Goal: Transaction & Acquisition: Purchase product/service

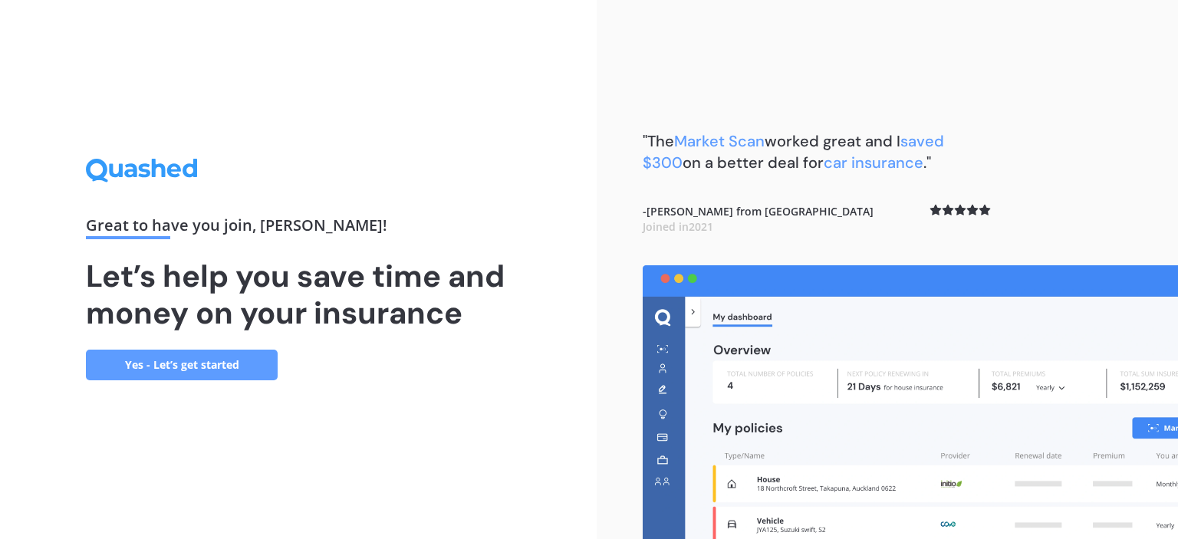
click at [179, 361] on link "Yes - Let’s get started" at bounding box center [182, 365] width 192 height 31
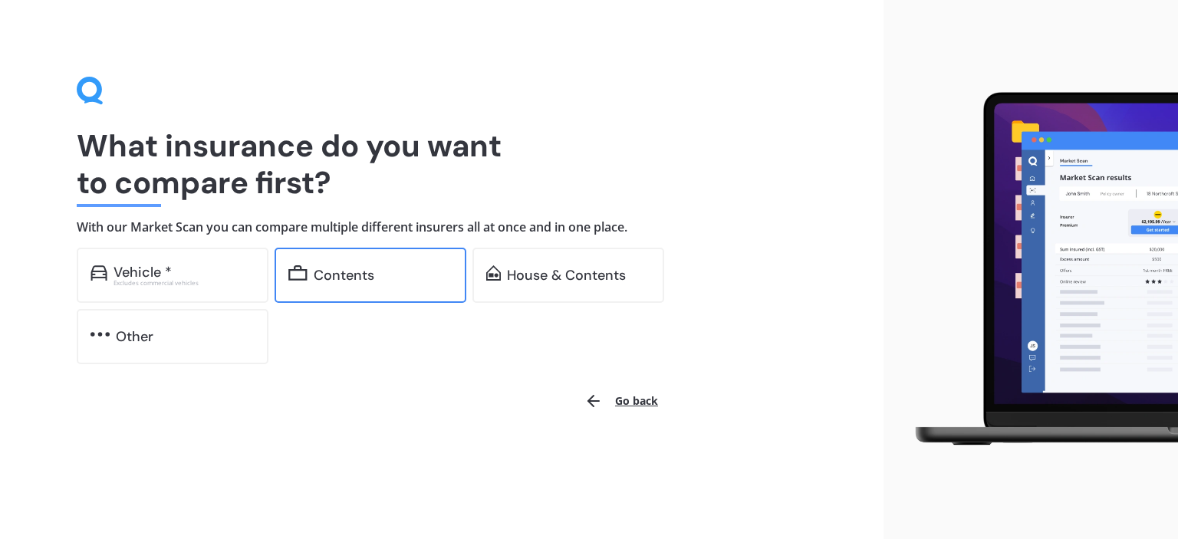
click at [406, 274] on div "Contents" at bounding box center [383, 275] width 139 height 15
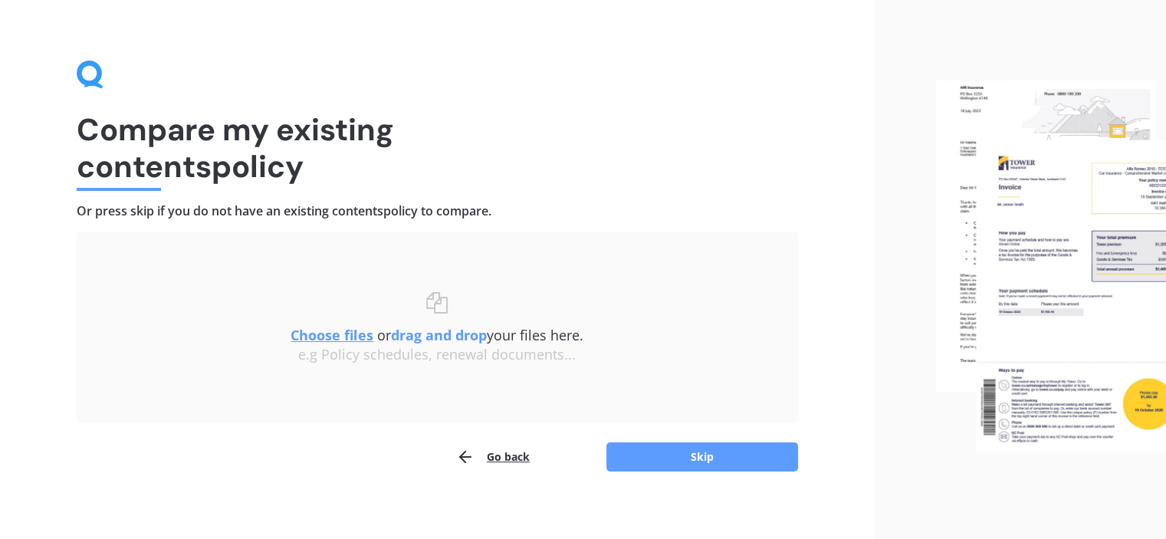
scroll to position [25, 0]
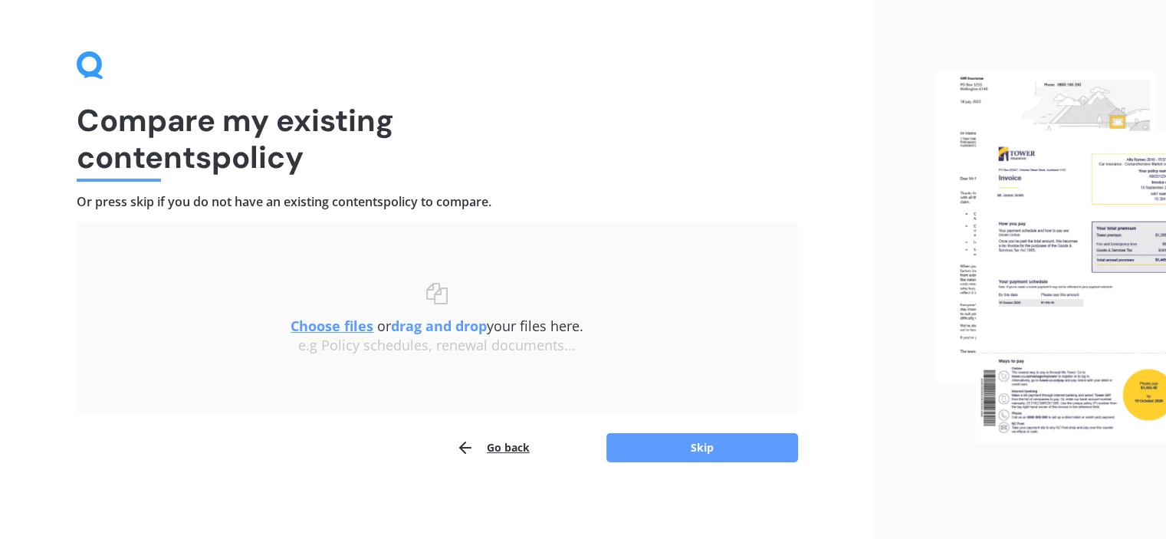
click at [331, 321] on u "Choose files" at bounding box center [332, 326] width 83 height 18
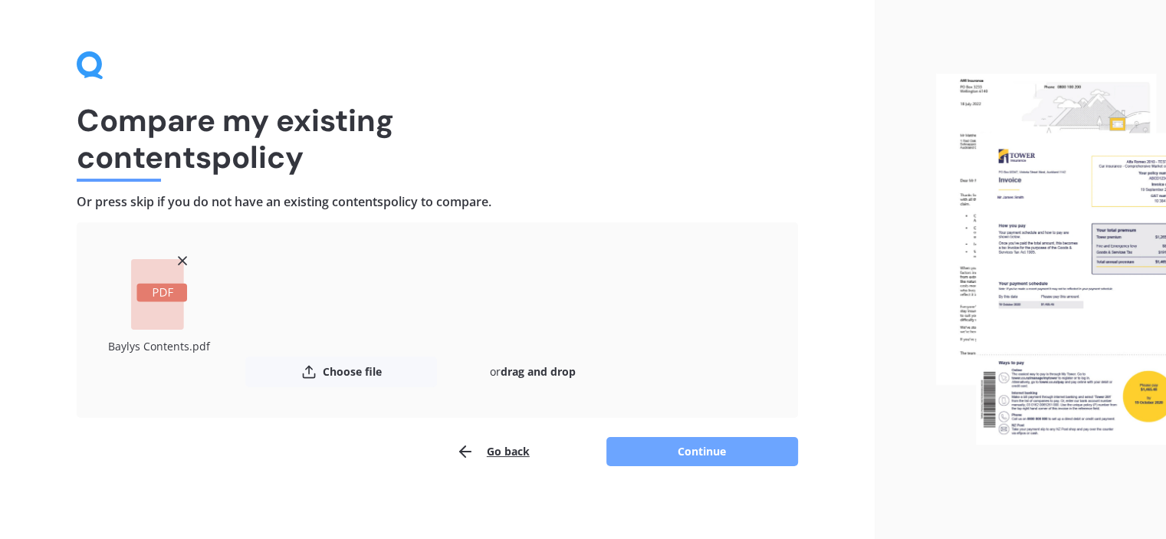
click at [663, 459] on button "Continue" at bounding box center [703, 451] width 192 height 29
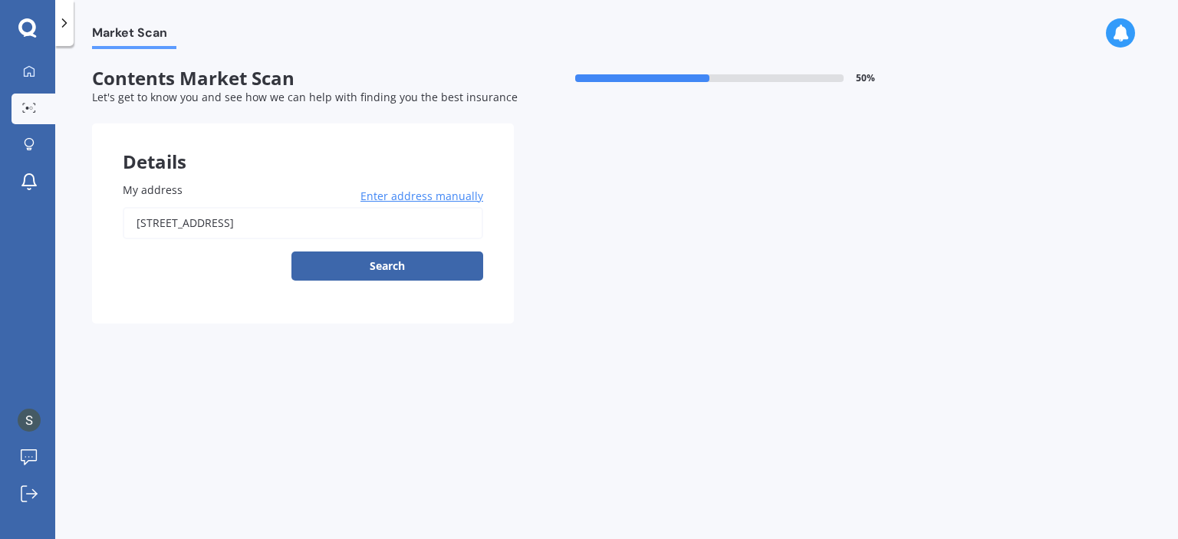
click at [429, 198] on span "Enter address manually" at bounding box center [421, 196] width 123 height 15
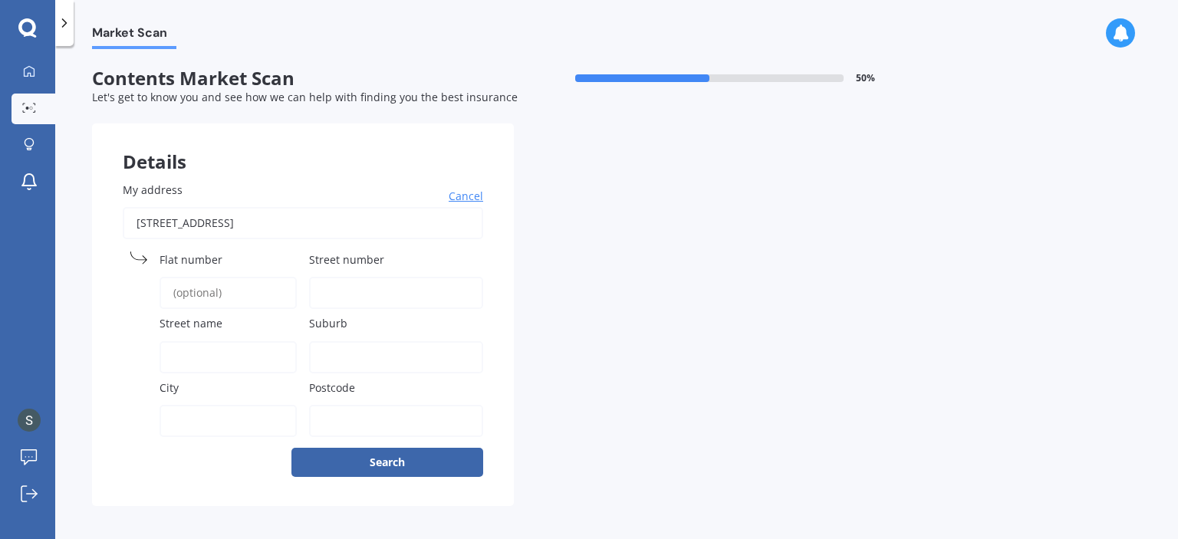
click at [255, 291] on input "Flat number" at bounding box center [228, 293] width 137 height 32
type input "59"
click at [340, 287] on input "Street number" at bounding box center [396, 293] width 174 height 32
type input "59"
drag, startPoint x: 193, startPoint y: 279, endPoint x: 120, endPoint y: 258, distance: 76.7
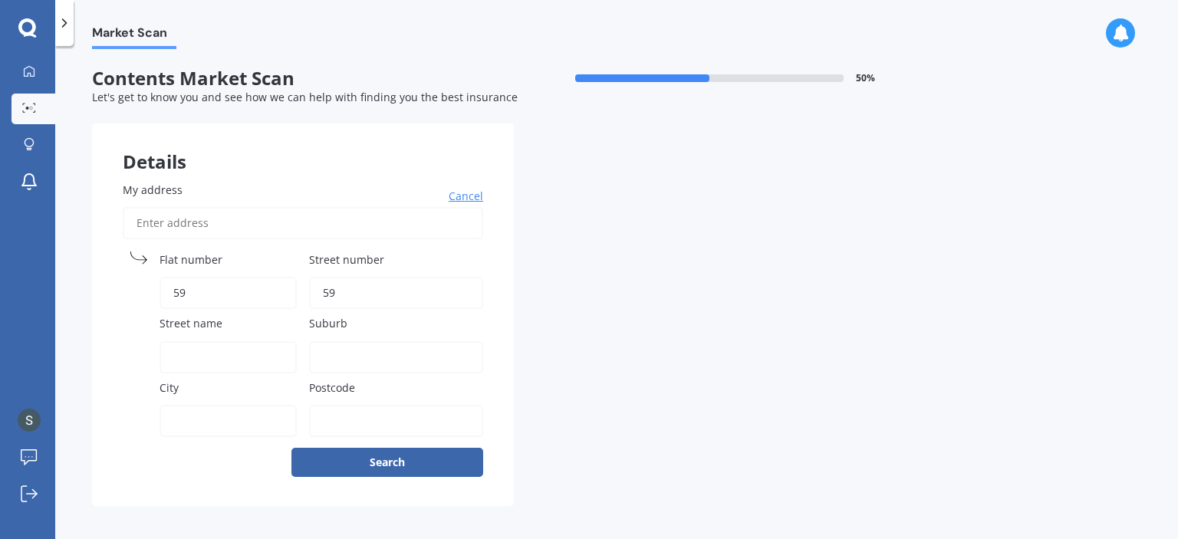
click at [141, 262] on div "Flat number 59" at bounding box center [210, 281] width 174 height 58
drag, startPoint x: 166, startPoint y: 355, endPoint x: 238, endPoint y: 369, distance: 74.1
click at [167, 356] on input "Street name" at bounding box center [228, 357] width 137 height 32
type input "sunset drive"
click at [334, 357] on input "Suburb" at bounding box center [396, 357] width 174 height 32
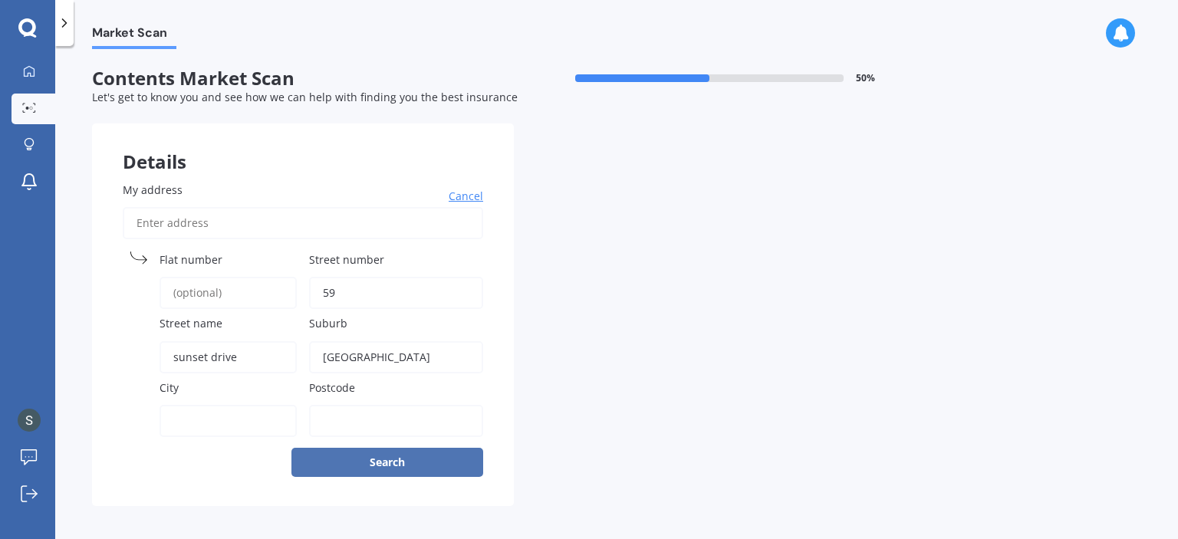
type input "[GEOGRAPHIC_DATA]"
click at [393, 465] on button "Search" at bounding box center [387, 462] width 192 height 29
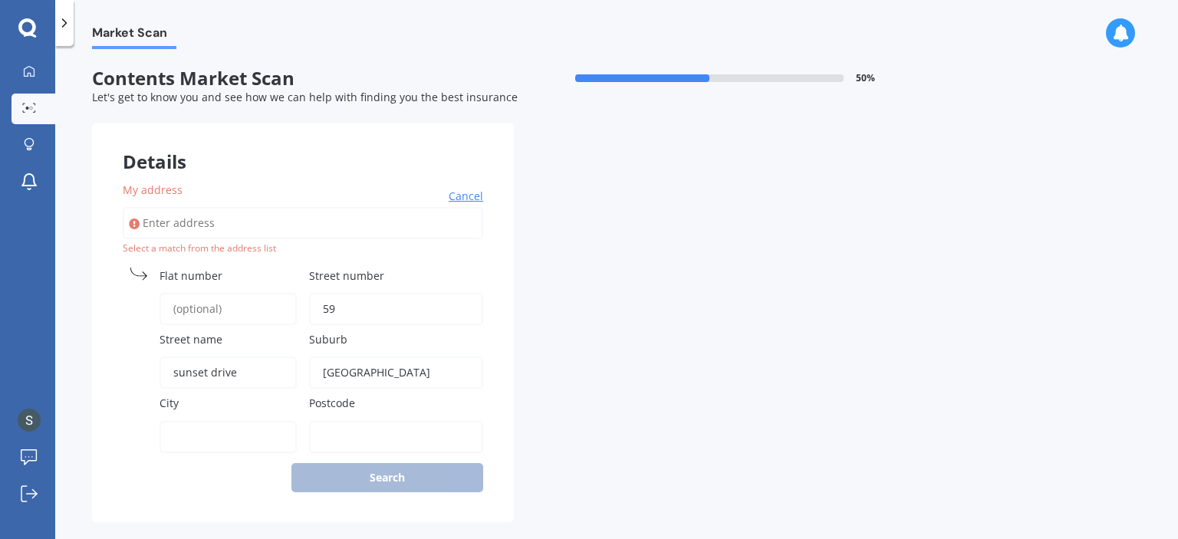
click at [265, 226] on input "My address" at bounding box center [303, 223] width 360 height 32
type input "5"
type input "[STREET_ADDRESS]"
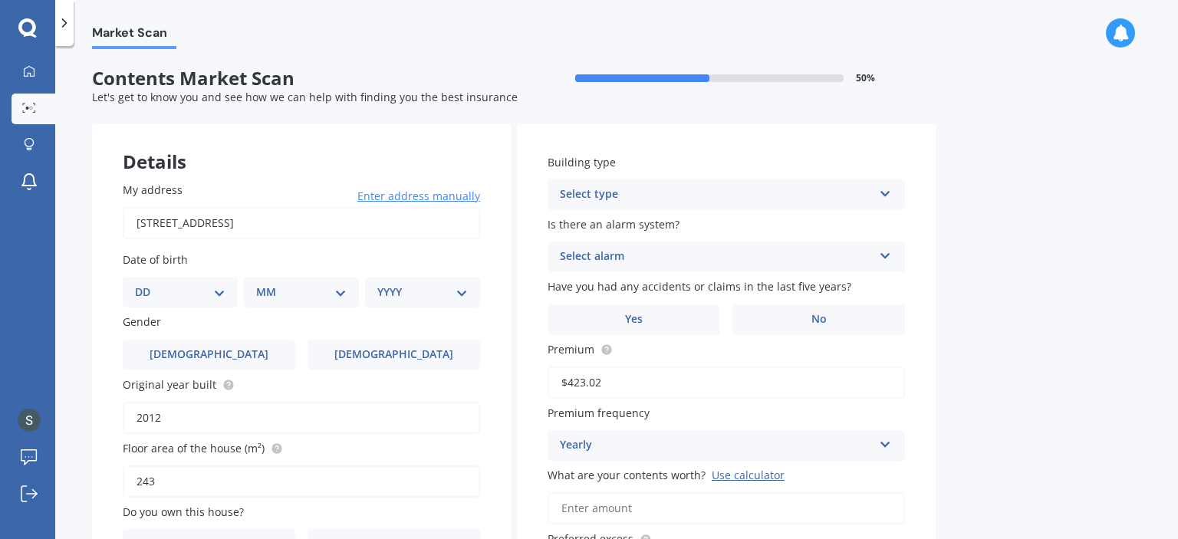
click at [221, 294] on select "DD 01 02 03 04 05 06 07 08 09 10 11 12 13 14 15 16 17 18 19 20 21 22 23 24 25 2…" at bounding box center [180, 292] width 90 height 17
select select "17"
click at [147, 284] on select "DD 01 02 03 04 05 06 07 08 09 10 11 12 13 14 15 16 17 18 19 20 21 22 23 24 25 2…" at bounding box center [180, 292] width 90 height 17
click at [344, 293] on select "MM 01 02 03 04 05 06 07 08 09 10 11 12" at bounding box center [304, 292] width 84 height 17
select select "07"
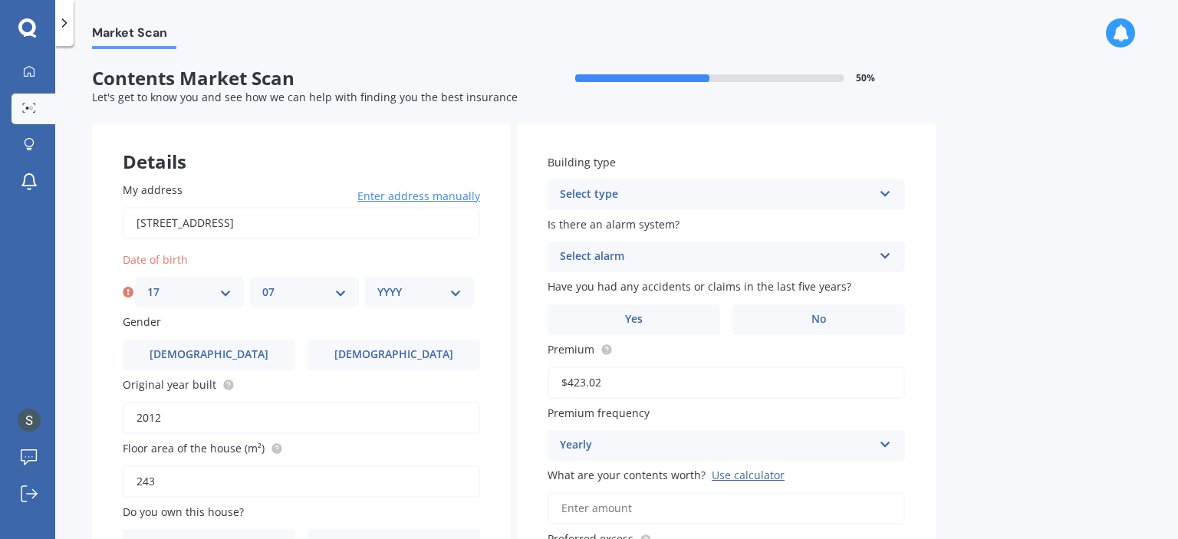
click at [262, 284] on select "MM 01 02 03 04 05 06 07 08 09 10 11 12" at bounding box center [304, 292] width 84 height 17
click at [455, 294] on select "YYYY 2009 2008 2007 2006 2005 2004 2003 2002 2001 2000 1999 1998 1997 1996 1995…" at bounding box center [419, 292] width 84 height 17
select select "1975"
click at [377, 284] on select "YYYY 2009 2008 2007 2006 2005 2004 2003 2002 2001 2000 1999 1998 1997 1996 1995…" at bounding box center [419, 292] width 84 height 17
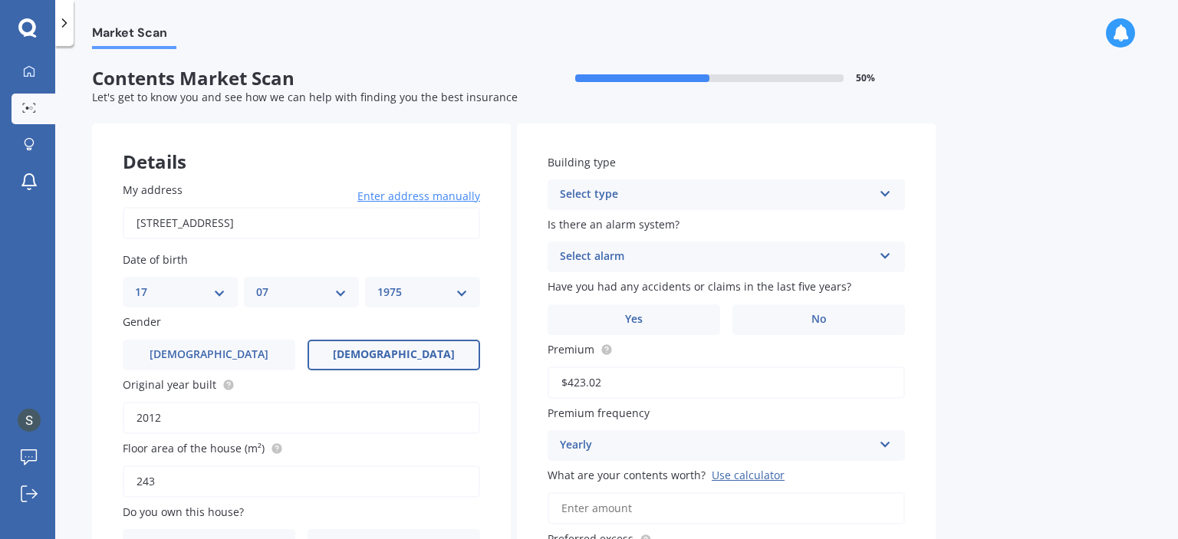
click at [403, 348] on span "[DEMOGRAPHIC_DATA]" at bounding box center [394, 354] width 122 height 13
click at [0, 0] on input "[DEMOGRAPHIC_DATA]" at bounding box center [0, 0] width 0 height 0
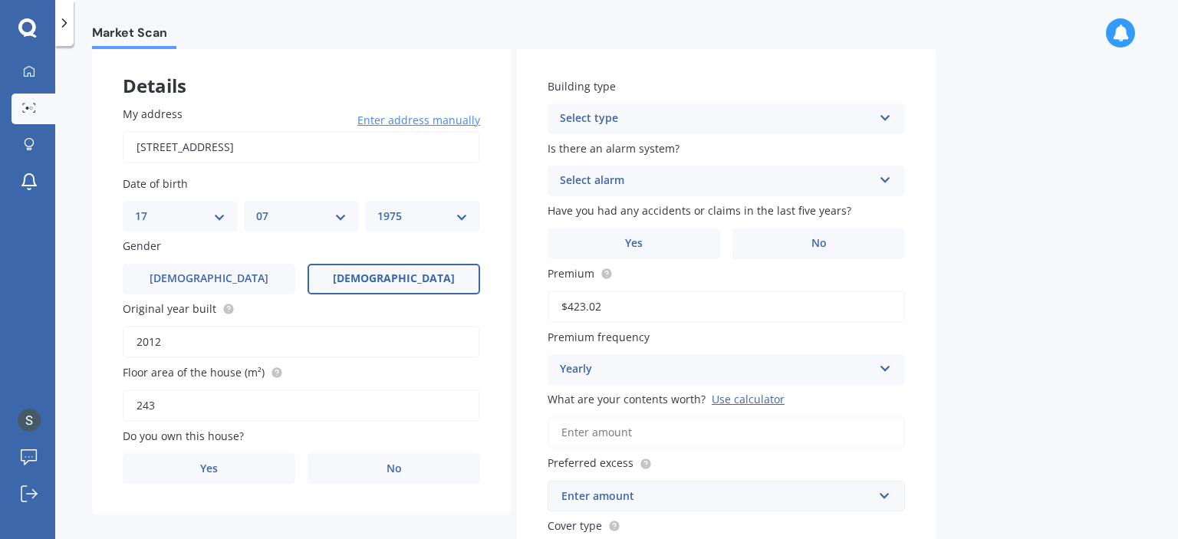
scroll to position [77, 0]
drag, startPoint x: 224, startPoint y: 461, endPoint x: 242, endPoint y: 459, distance: 18.5
click at [225, 461] on label "Yes" at bounding box center [209, 467] width 173 height 31
click at [0, 0] on input "Yes" at bounding box center [0, 0] width 0 height 0
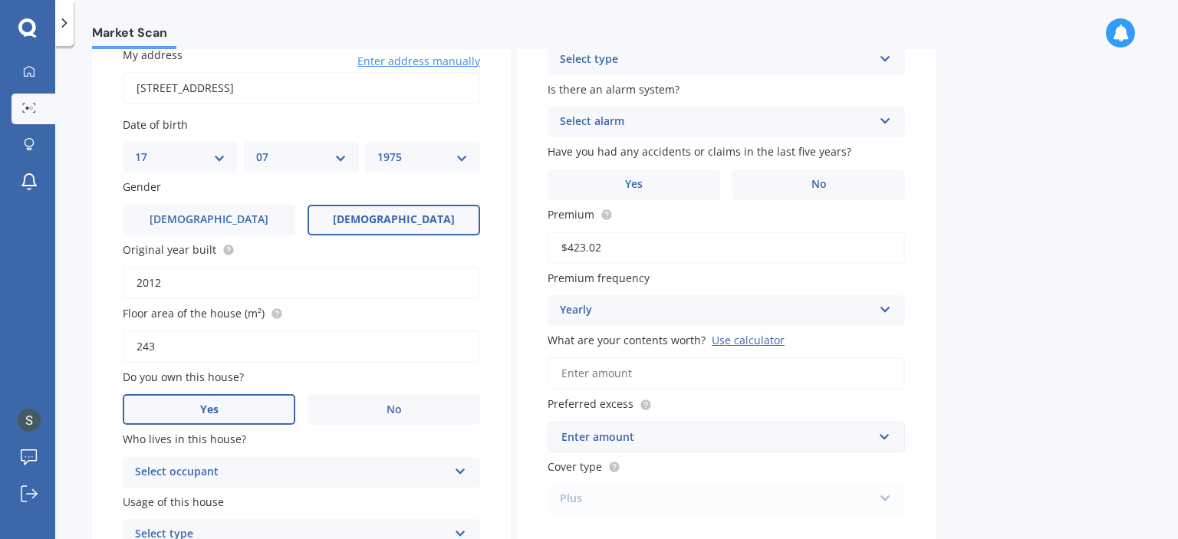
scroll to position [228, 0]
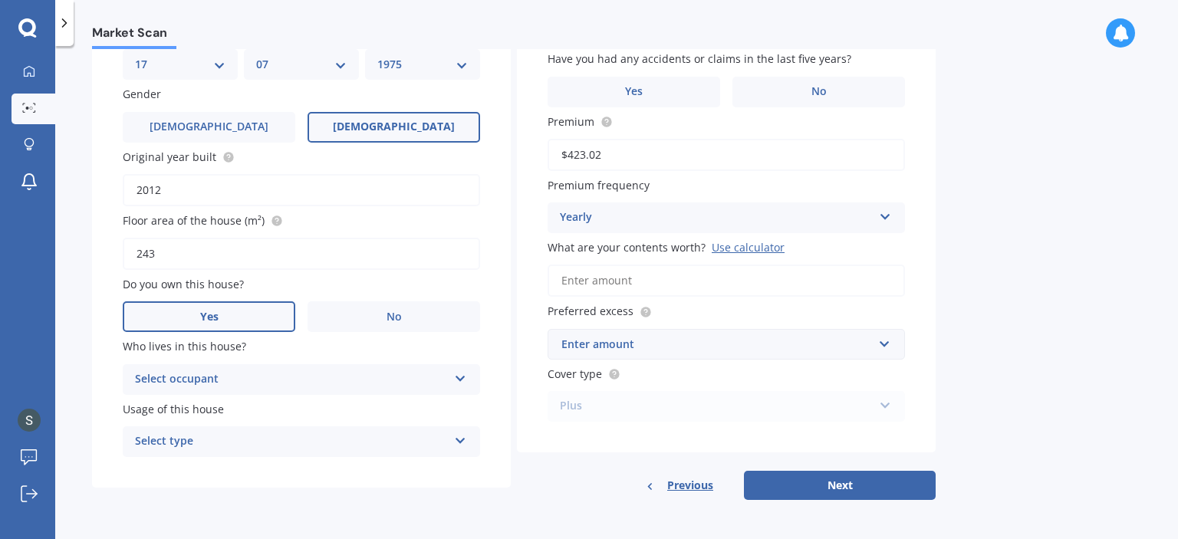
click at [458, 380] on icon at bounding box center [460, 375] width 13 height 11
click at [451, 412] on div "Owner" at bounding box center [301, 410] width 356 height 28
click at [463, 438] on icon at bounding box center [460, 438] width 13 height 11
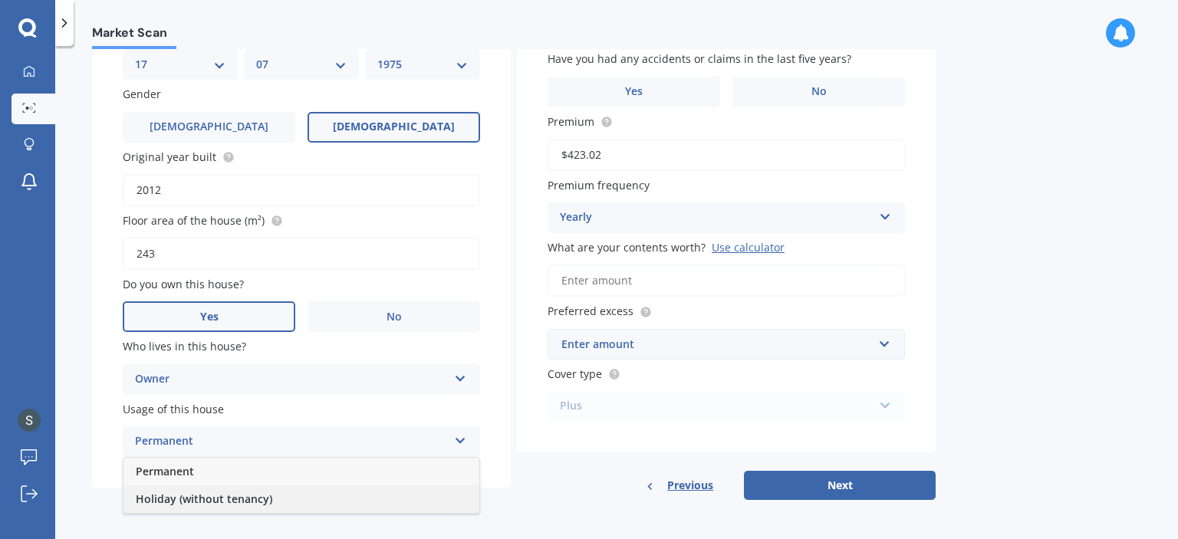
click at [428, 492] on div "Holiday (without tenancy)" at bounding box center [301, 499] width 356 height 28
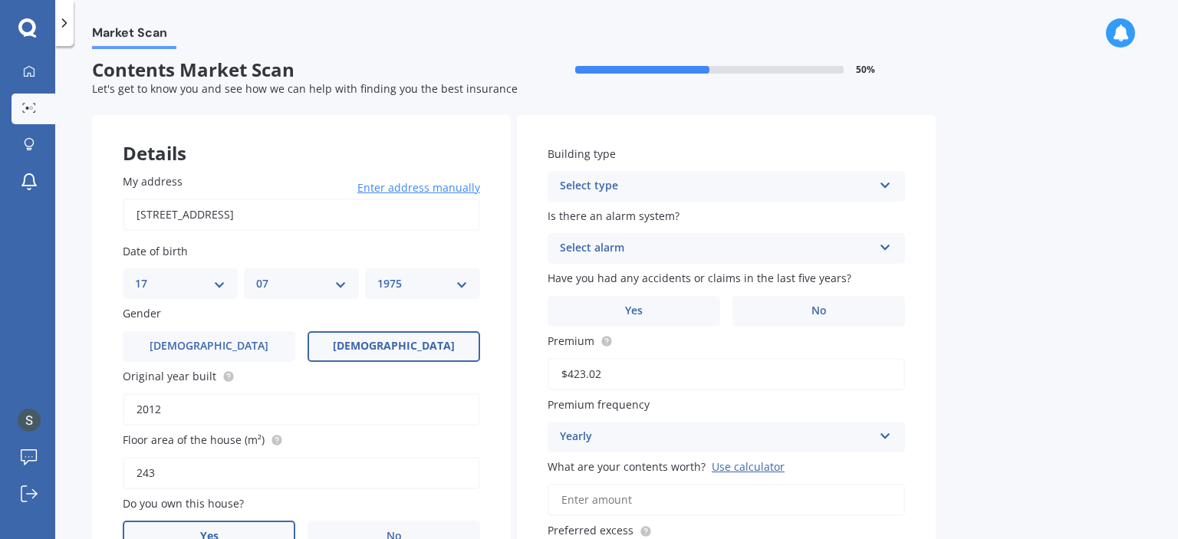
scroll to position [0, 0]
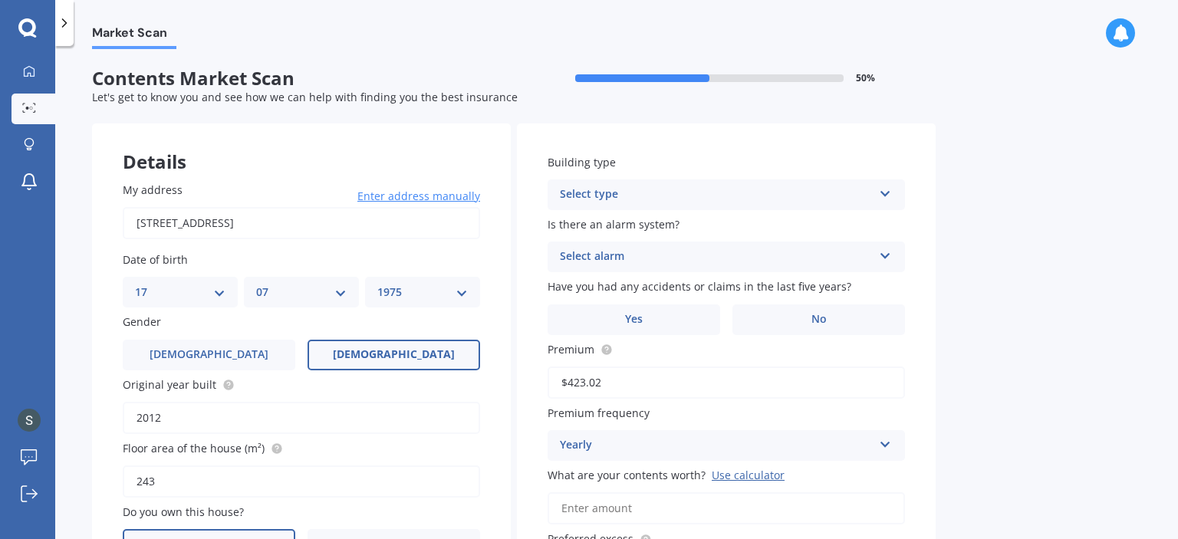
click at [879, 193] on icon at bounding box center [885, 191] width 13 height 11
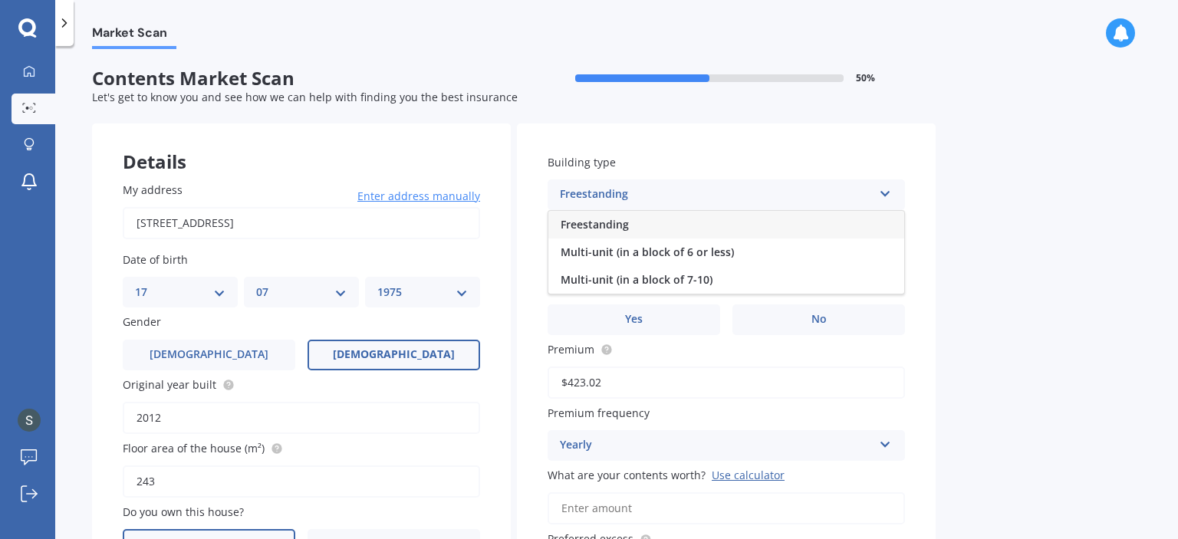
click at [817, 227] on div "Freestanding" at bounding box center [726, 225] width 356 height 28
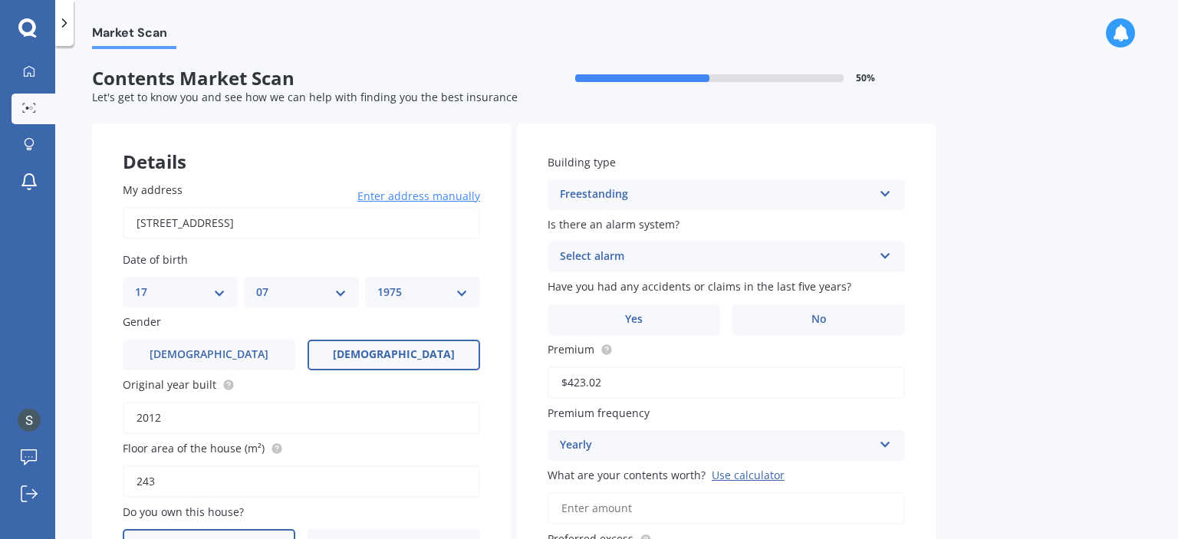
click at [893, 252] on div "Select alarm Yes, monitored Yes, not monitored No" at bounding box center [726, 257] width 357 height 31
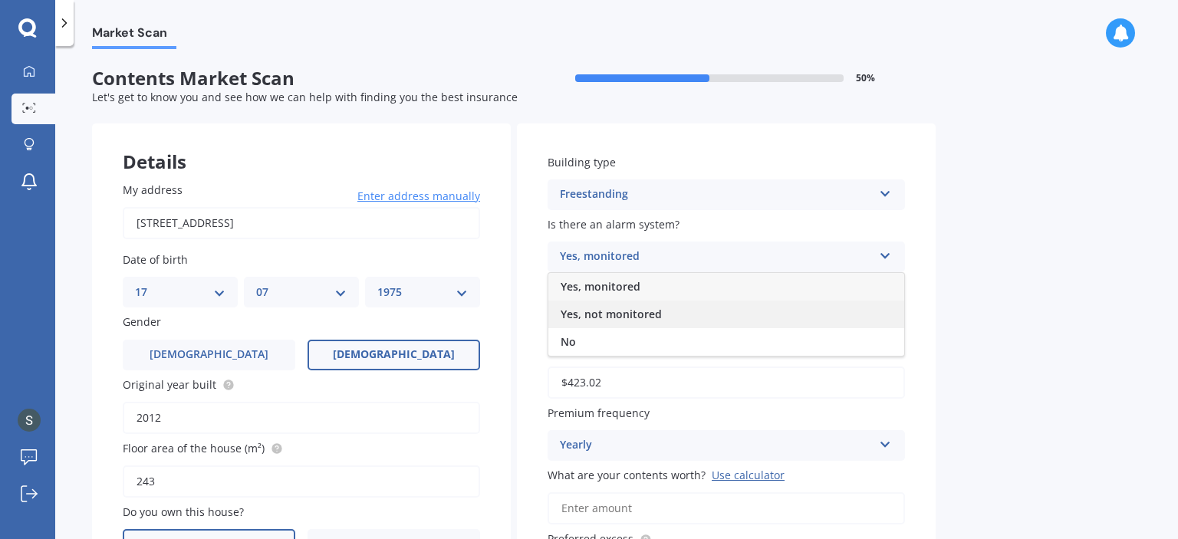
click at [623, 317] on span "Yes, not monitored" at bounding box center [611, 314] width 101 height 15
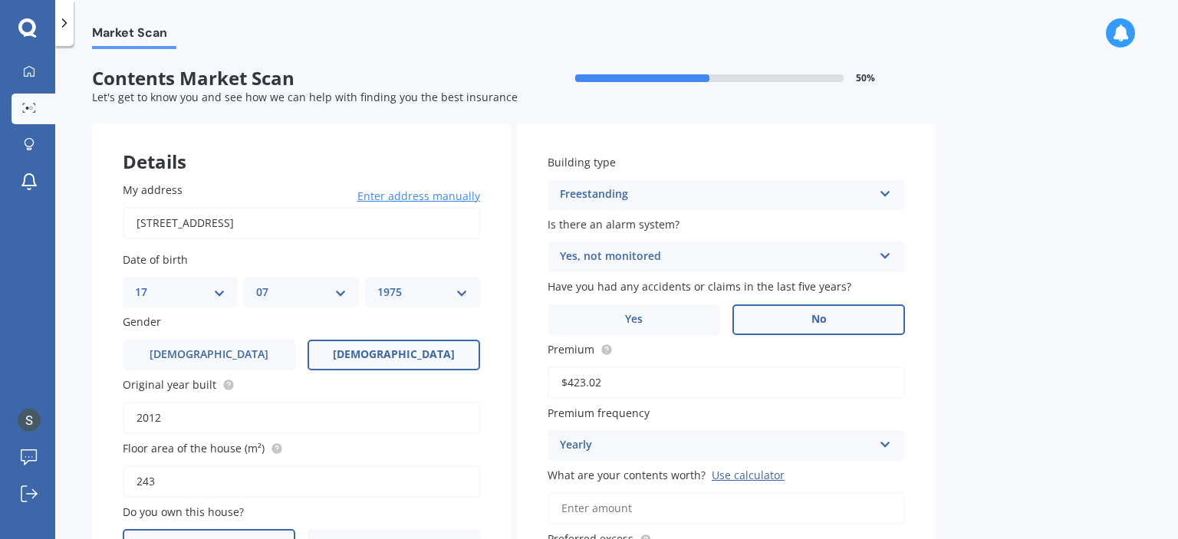
click at [807, 321] on label "No" at bounding box center [818, 319] width 173 height 31
click at [0, 0] on input "No" at bounding box center [0, 0] width 0 height 0
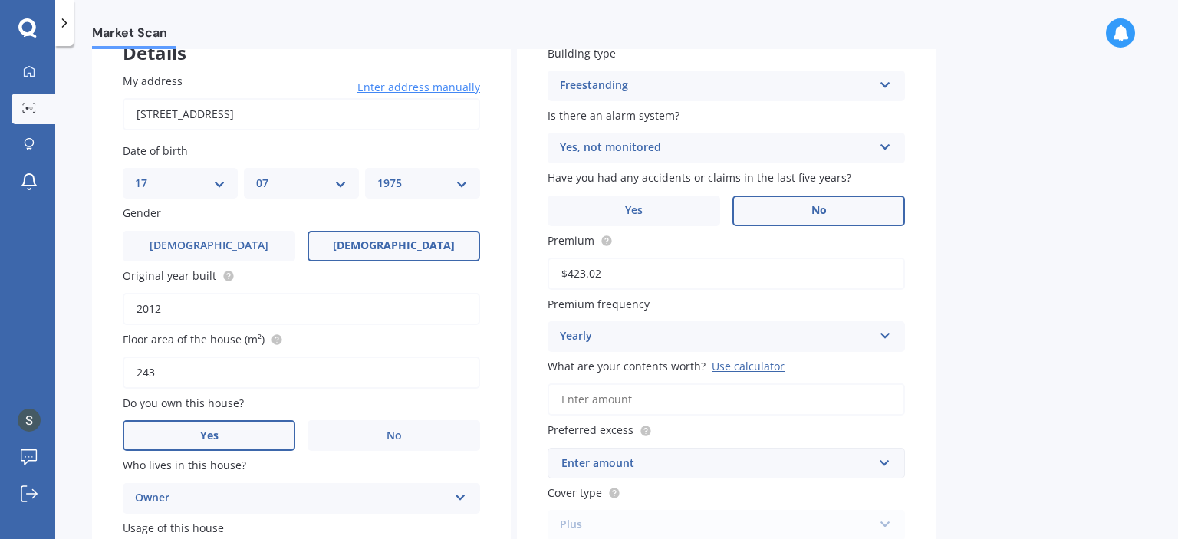
scroll to position [153, 0]
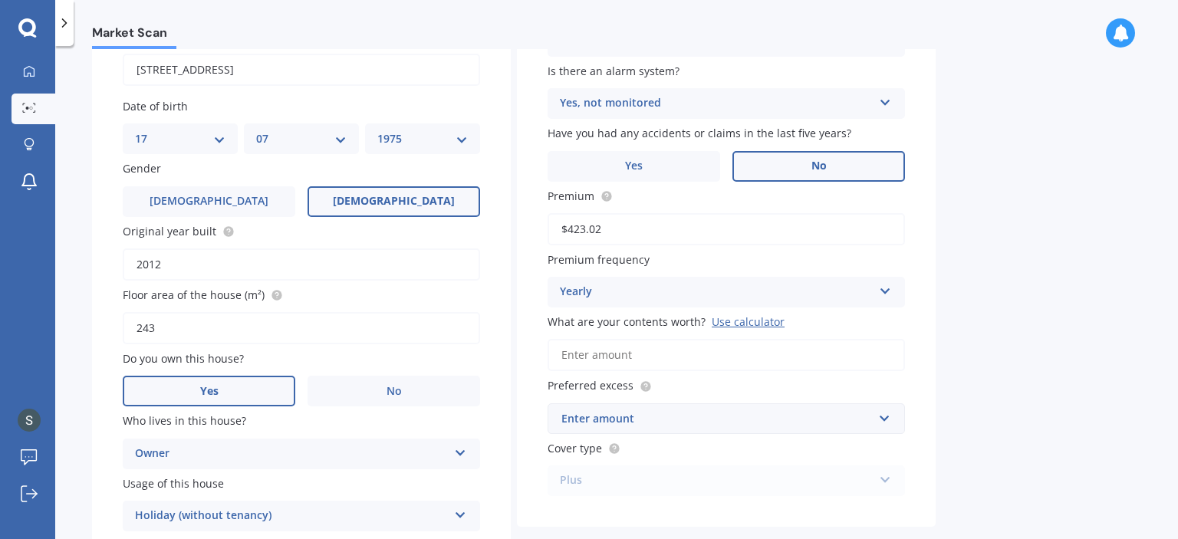
click at [650, 363] on input "What are your contents worth? Use calculator" at bounding box center [726, 355] width 357 height 32
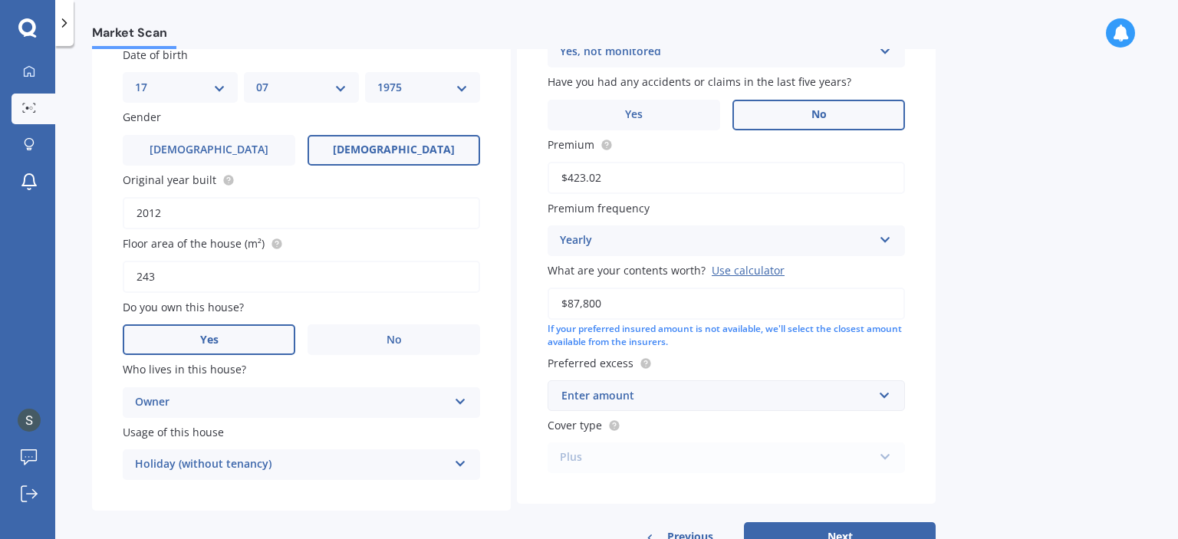
scroll to position [230, 0]
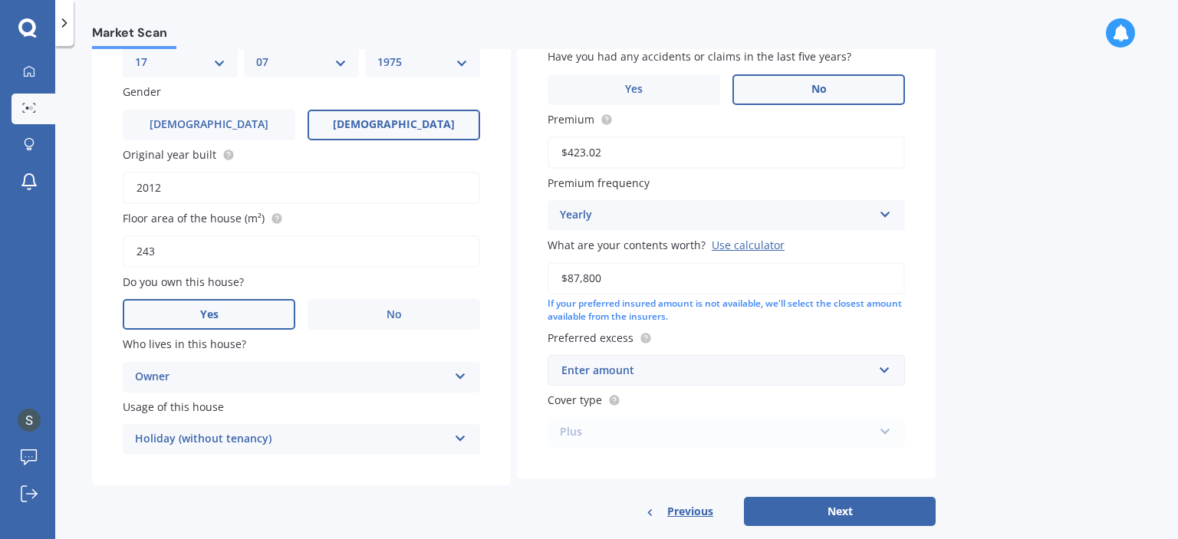
type input "$87,800"
click at [877, 371] on input "text" at bounding box center [721, 370] width 344 height 29
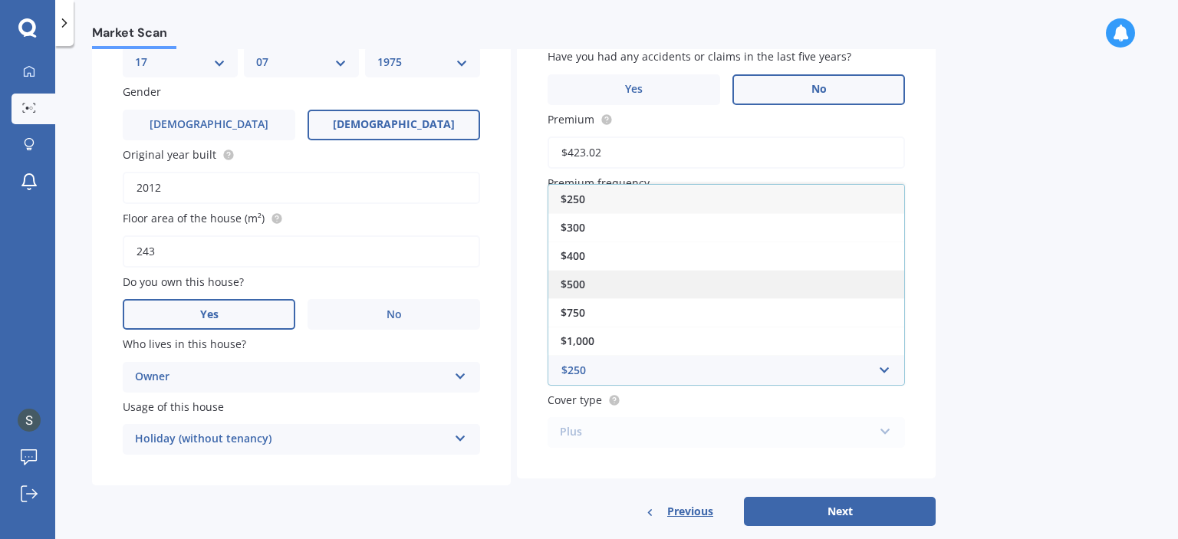
click at [653, 278] on div "$500" at bounding box center [726, 284] width 356 height 28
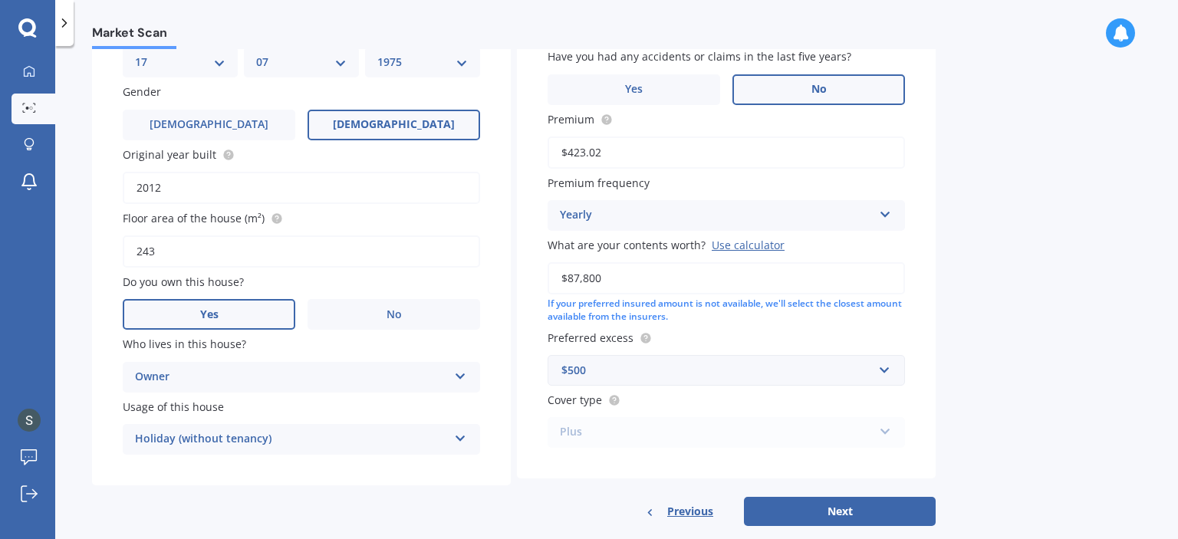
click at [879, 425] on div "Plus Standard Plus Premium" at bounding box center [726, 432] width 357 height 31
click at [860, 508] on button "Next" at bounding box center [840, 511] width 192 height 29
select select "17"
select select "07"
select select "1975"
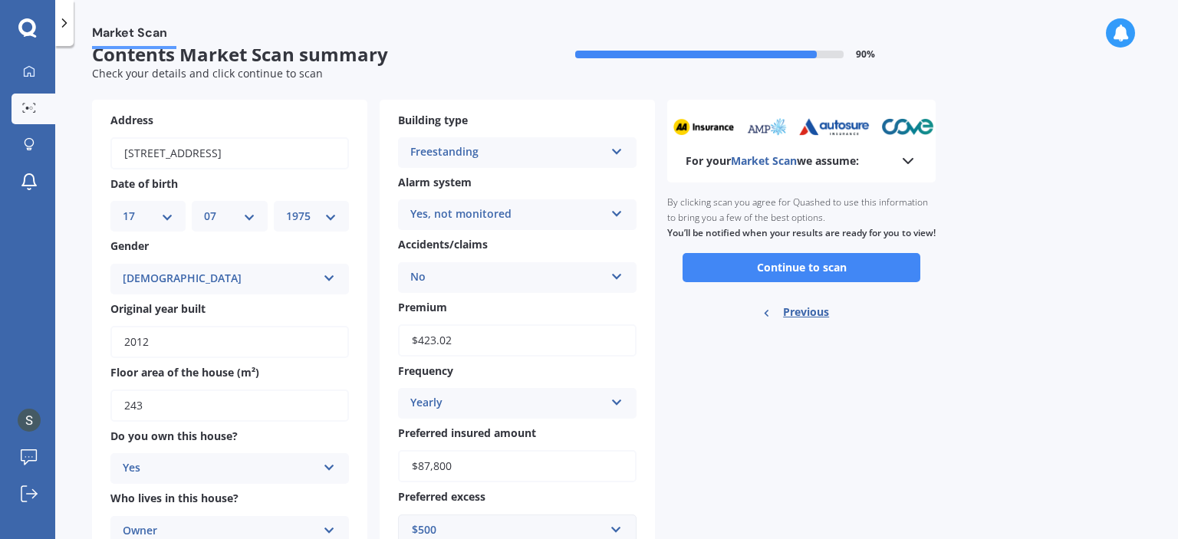
scroll to position [0, 0]
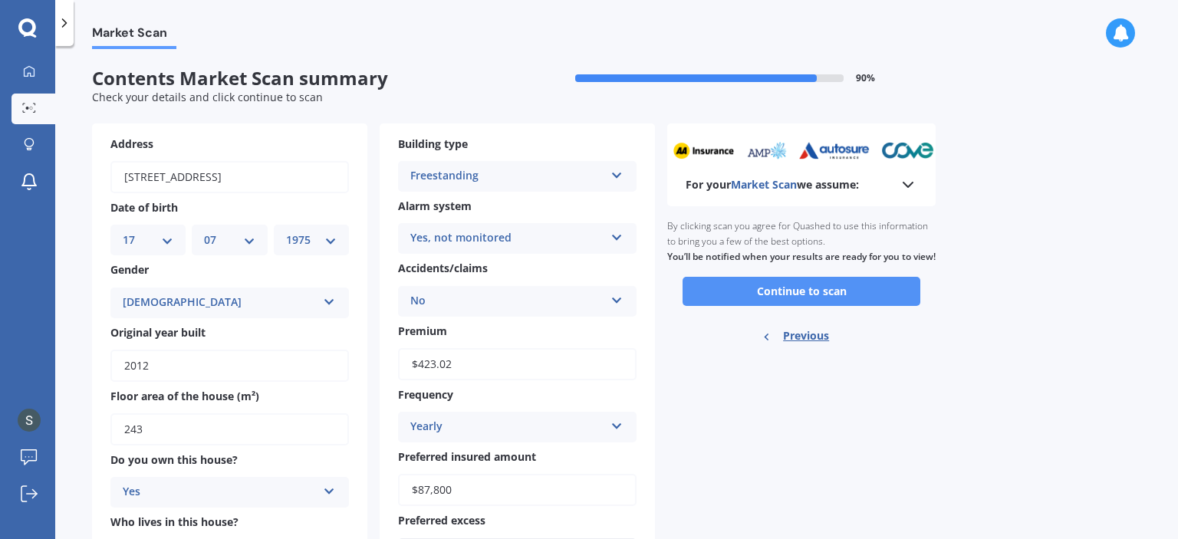
click at [801, 300] on button "Continue to scan" at bounding box center [801, 291] width 238 height 29
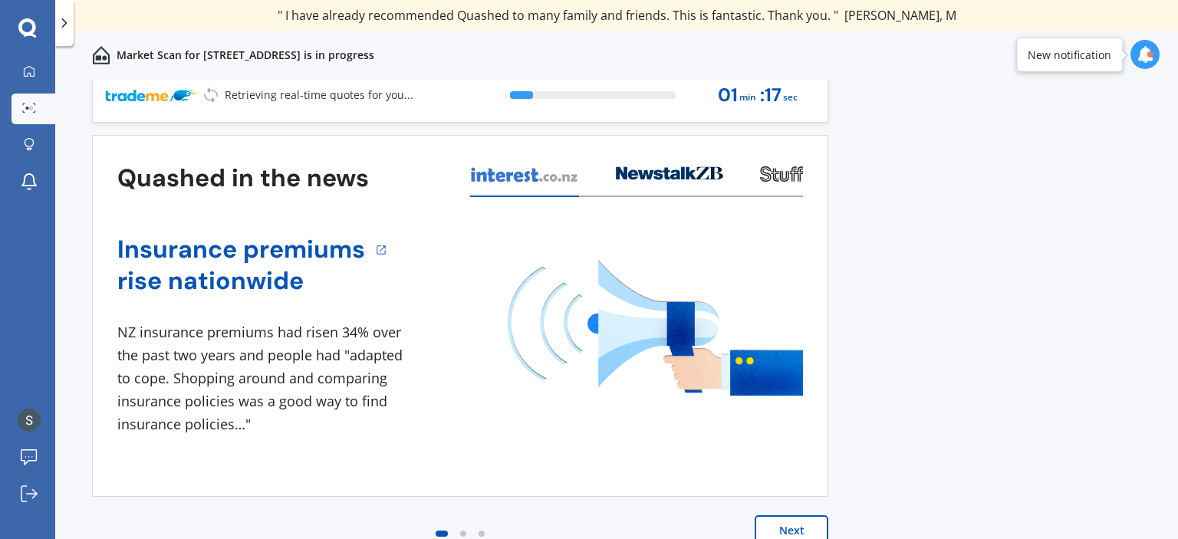
scroll to position [15, 0]
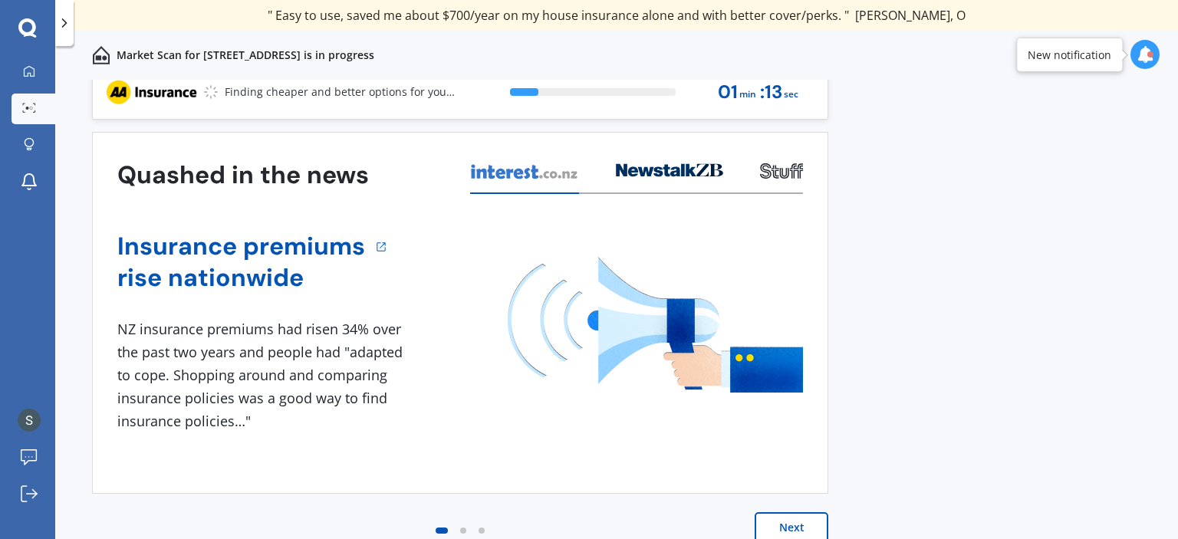
click at [1150, 53] on div at bounding box center [1150, 54] width 6 height 6
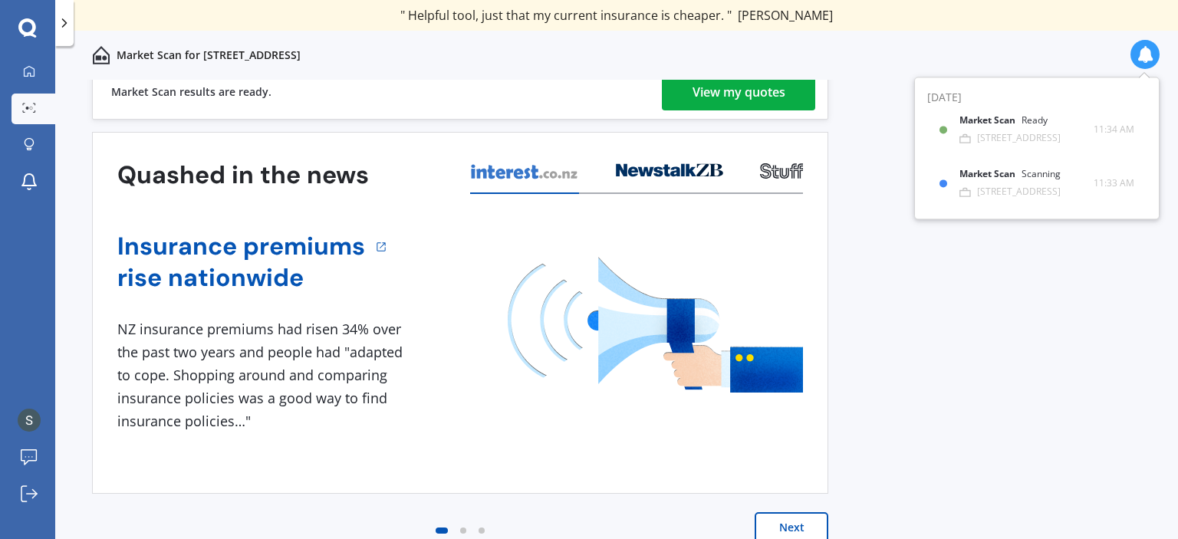
click at [727, 88] on div "View my quotes" at bounding box center [738, 92] width 93 height 37
